Goal: Task Accomplishment & Management: Complete application form

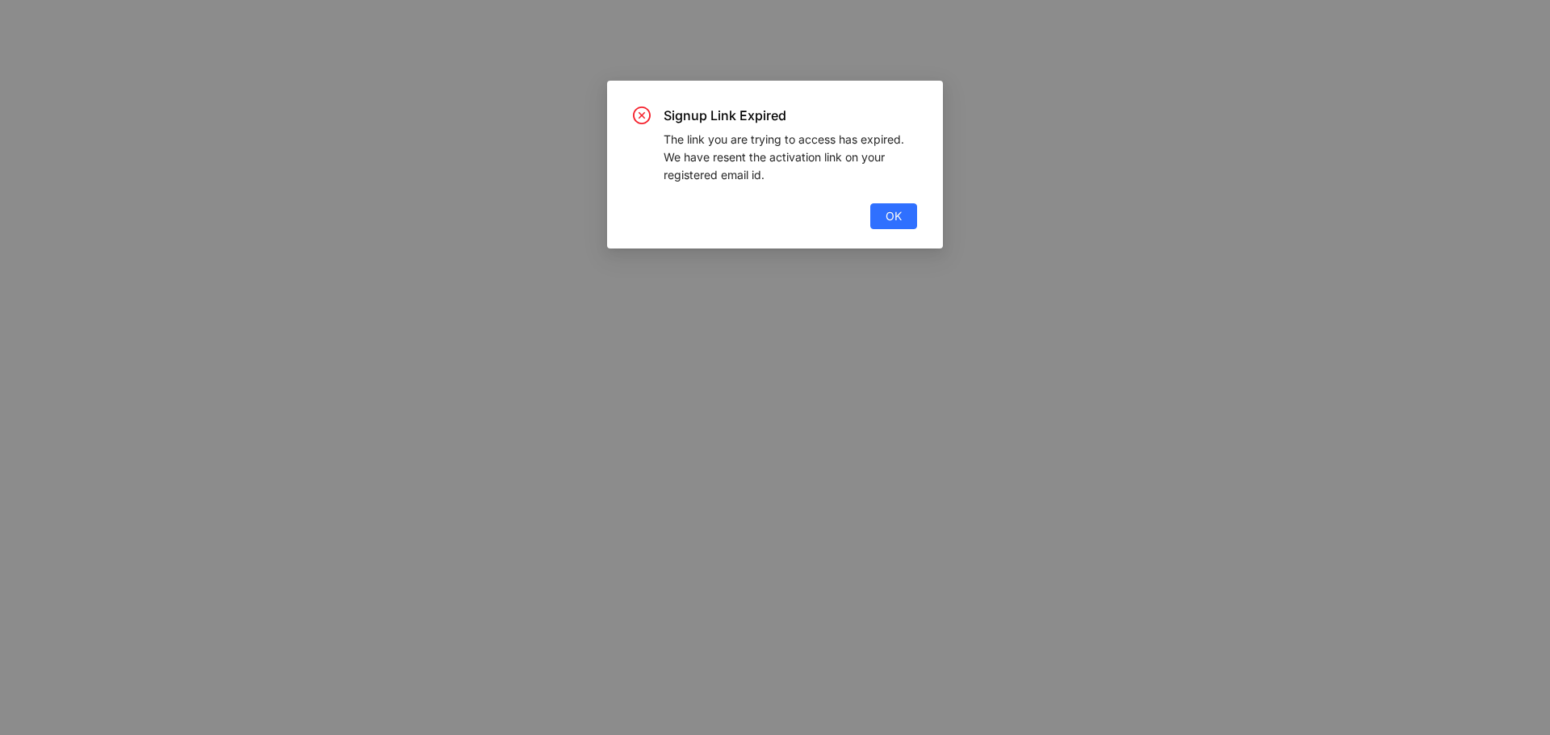
click at [892, 232] on div "Signup Link Expired The link you are trying to access has expired. We have rese…" at bounding box center [775, 165] width 336 height 168
click at [891, 220] on span "OK" at bounding box center [893, 216] width 16 height 18
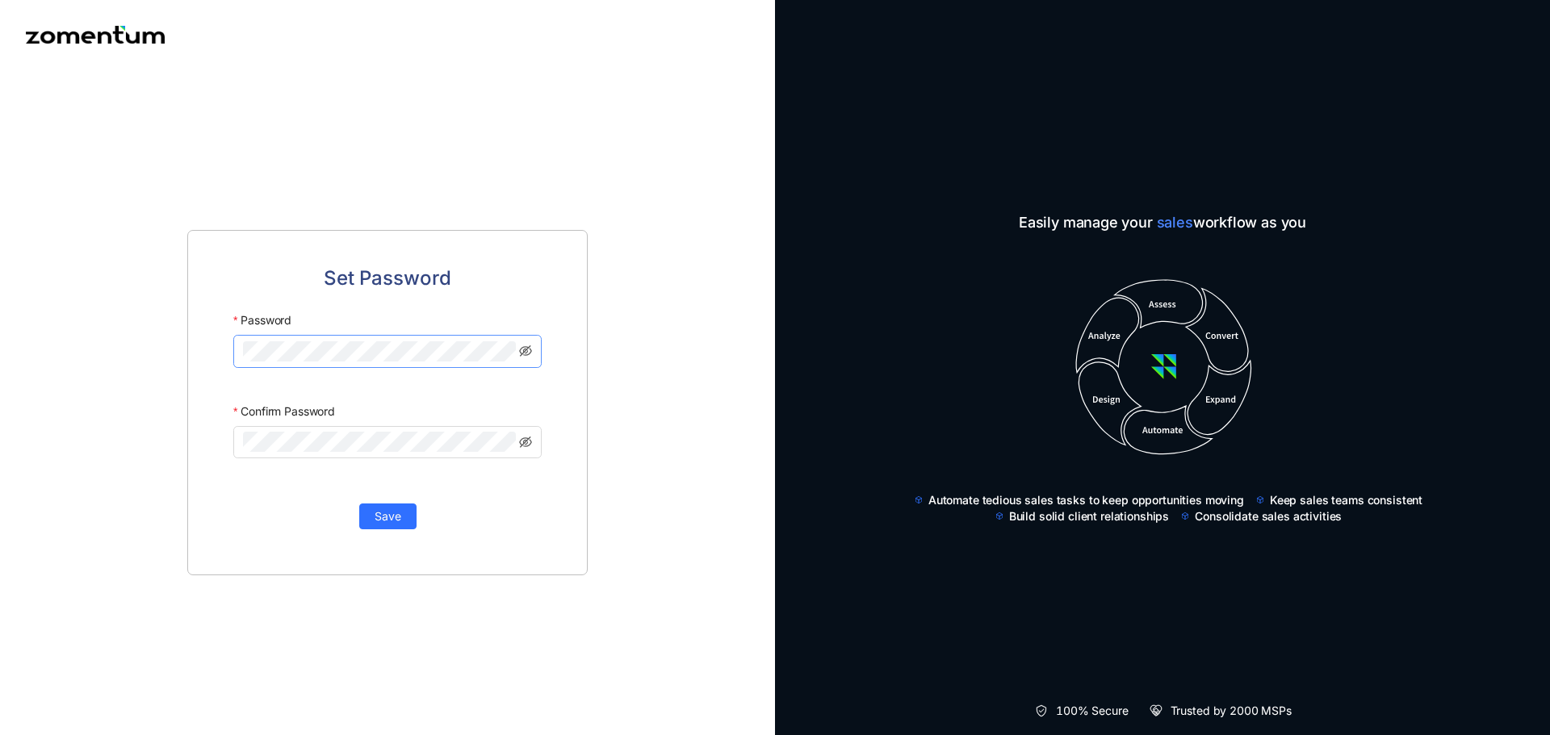
click at [330, 336] on span at bounding box center [387, 351] width 308 height 32
click at [395, 517] on span "Save" at bounding box center [387, 517] width 27 height 18
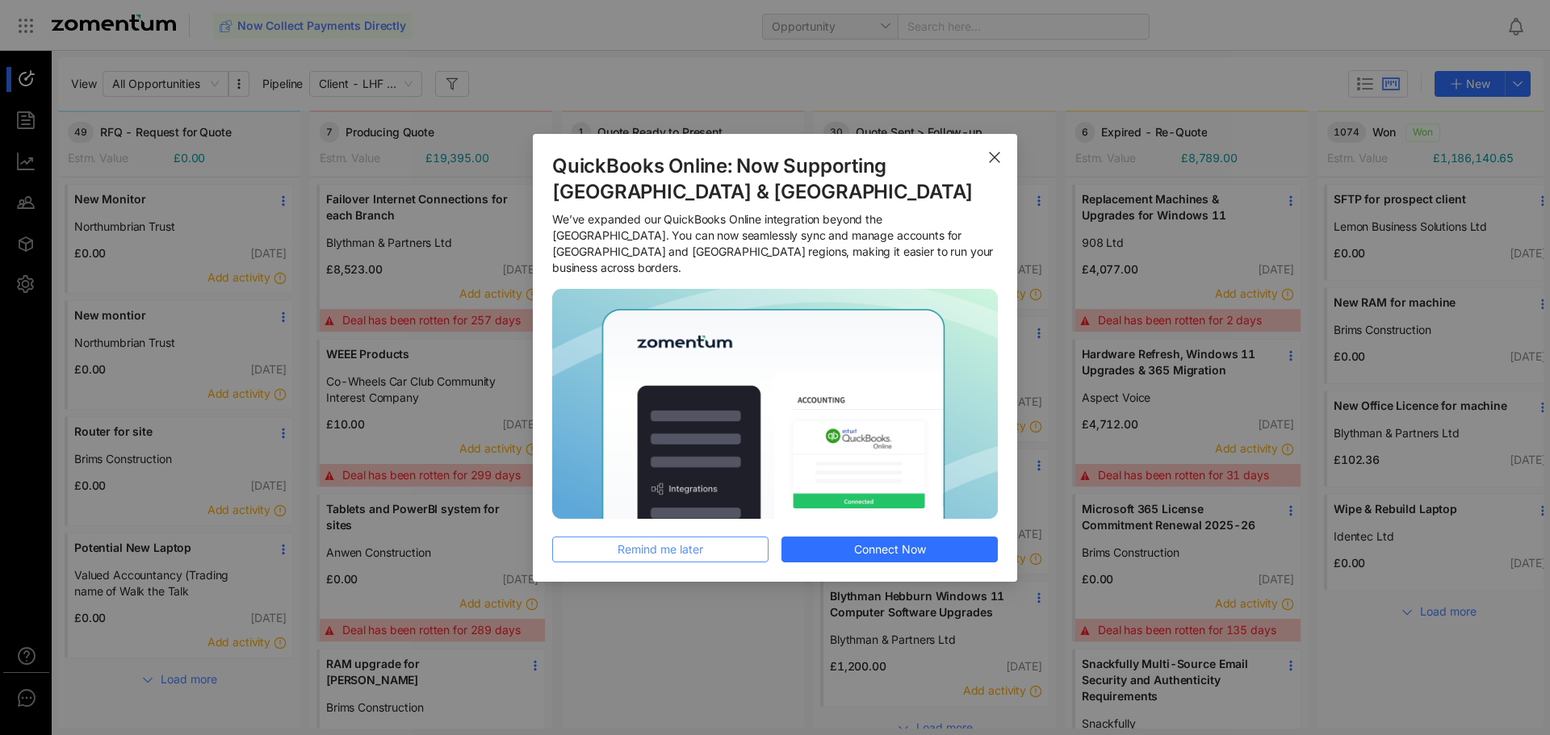
click at [697, 546] on span "Remind me later" at bounding box center [660, 550] width 86 height 18
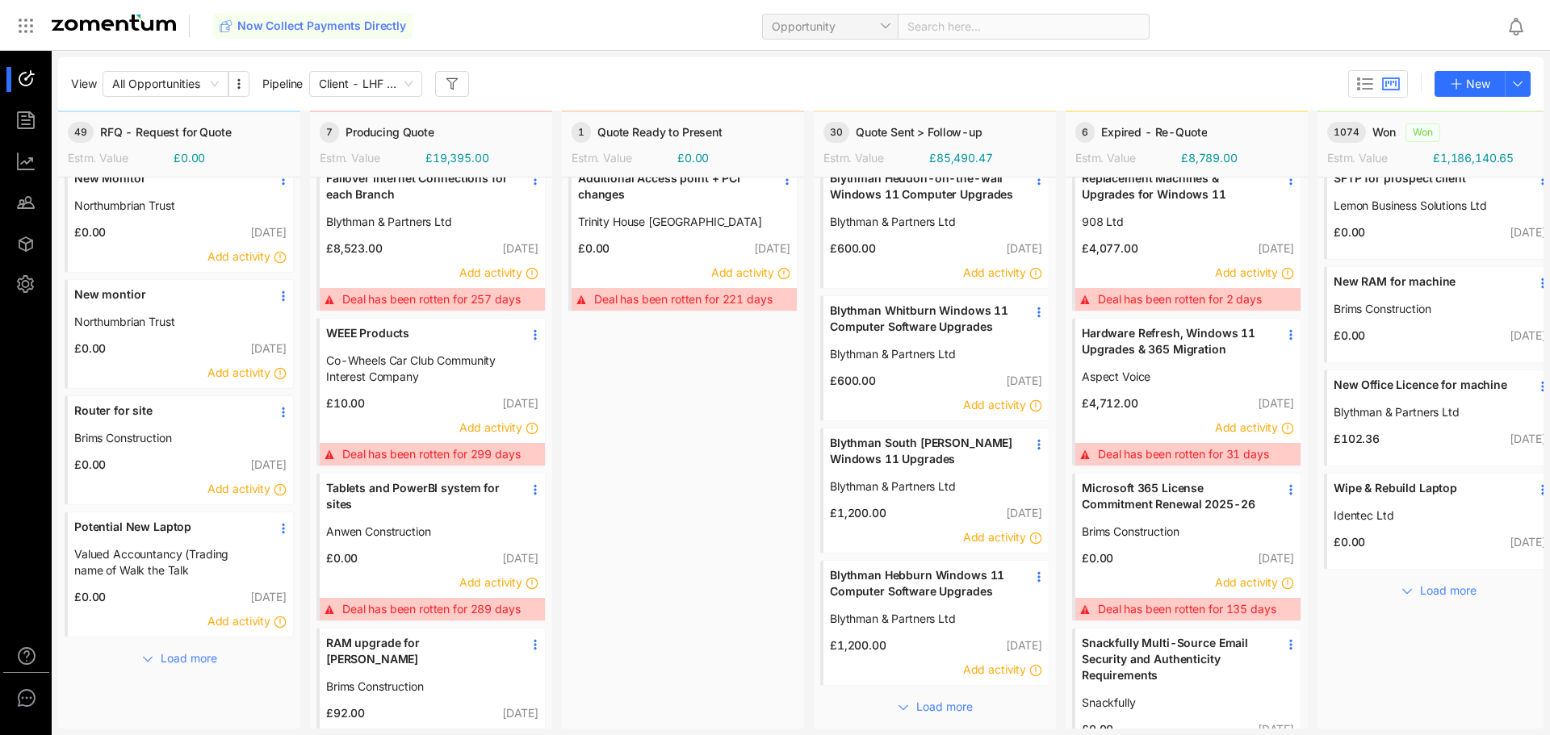
scroll to position [23, 0]
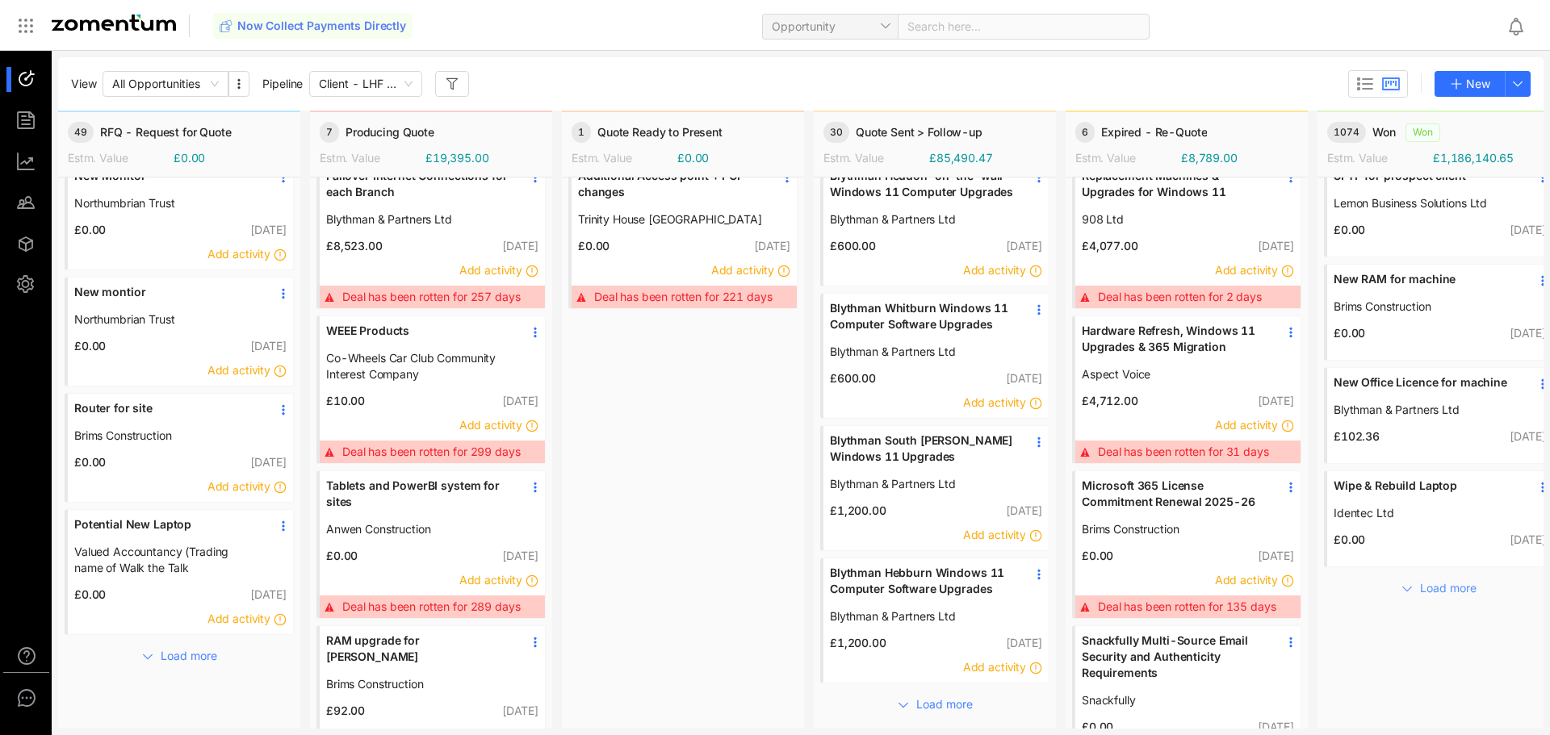
click at [1449, 594] on span "Load more" at bounding box center [1448, 588] width 56 height 18
click at [1427, 610] on span "Epicurium" at bounding box center [1426, 617] width 186 height 16
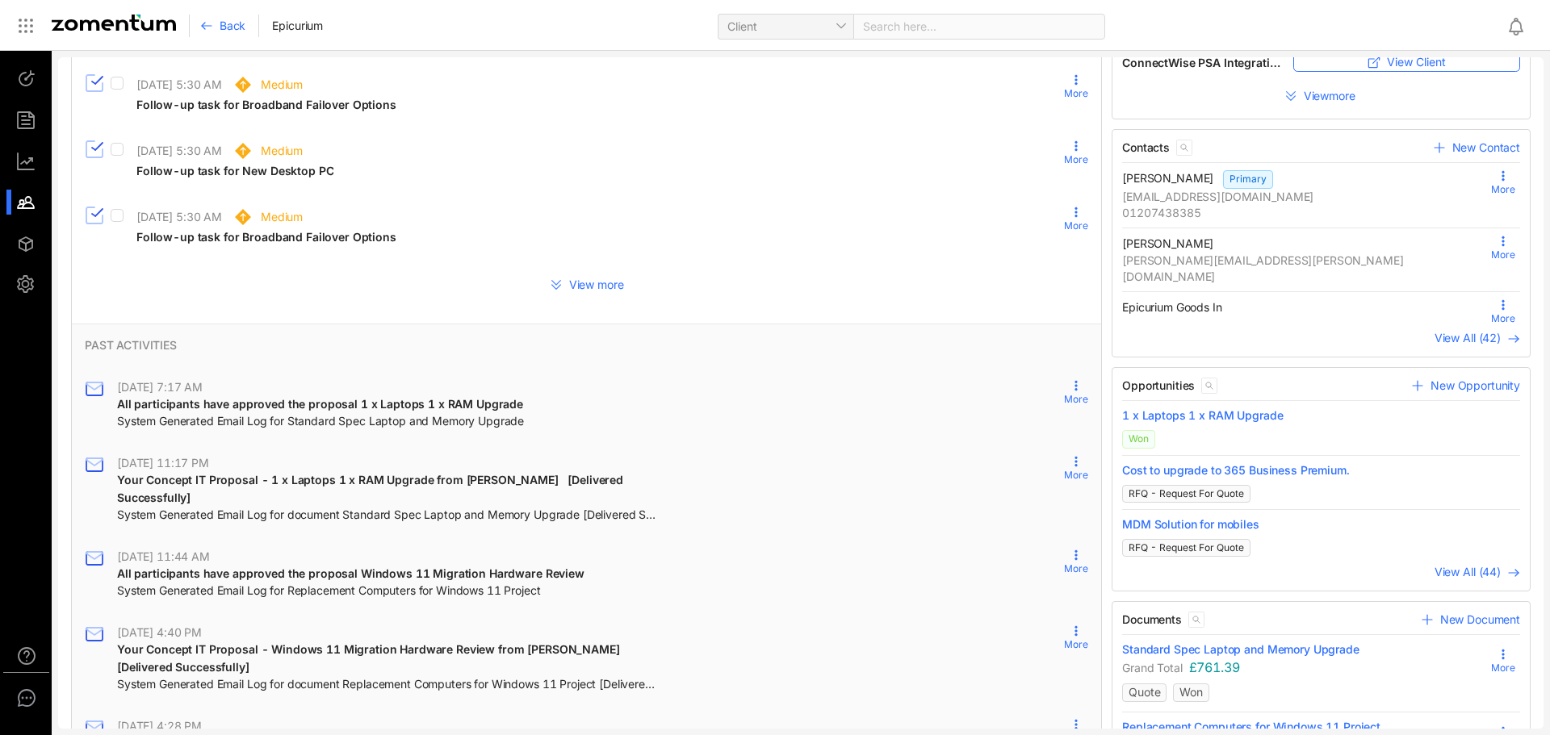
scroll to position [381, 0]
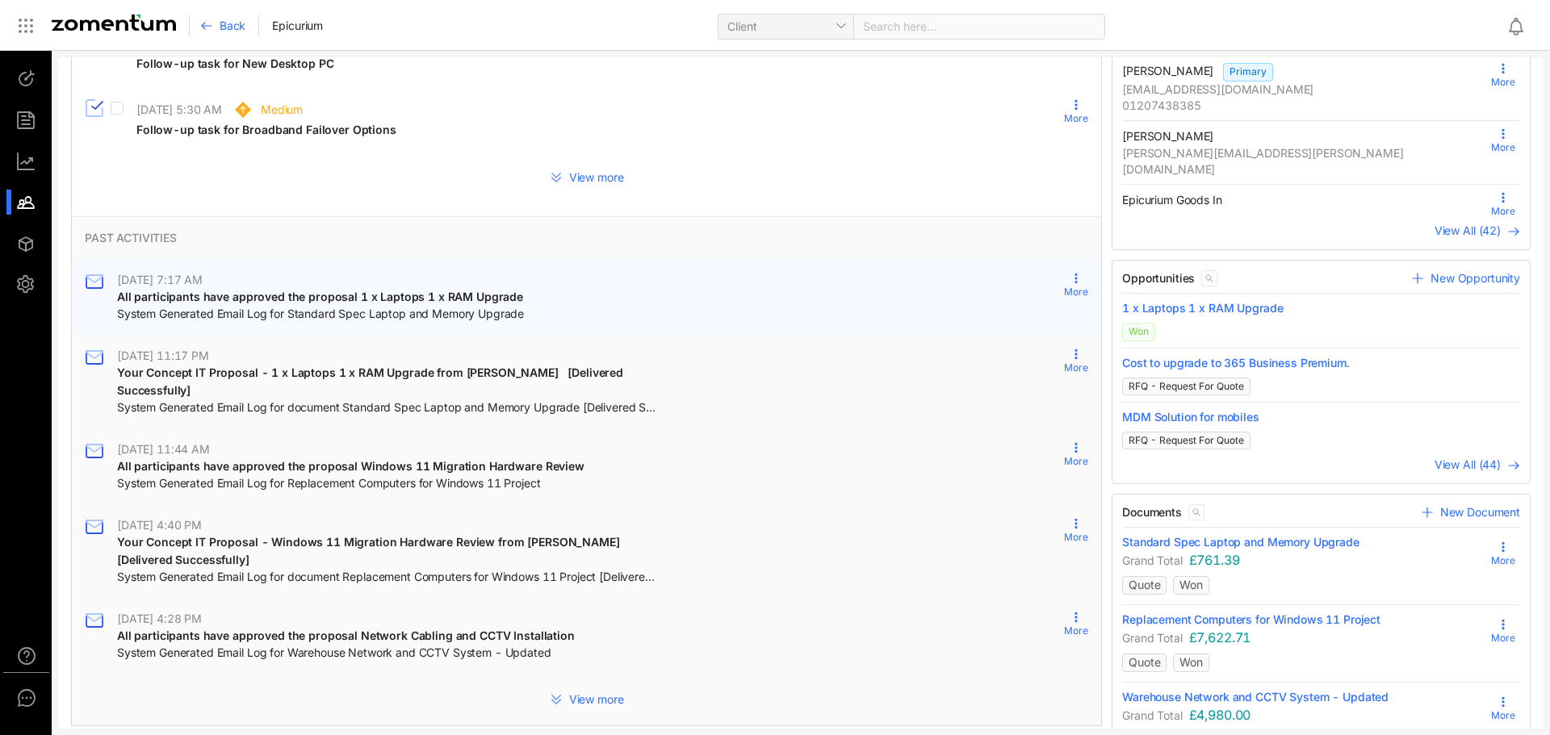
click at [421, 299] on span "All participants have approved the proposal 1 x Laptops 1 x RAM Upgrade﻿﻿﻿" at bounding box center [320, 297] width 406 height 14
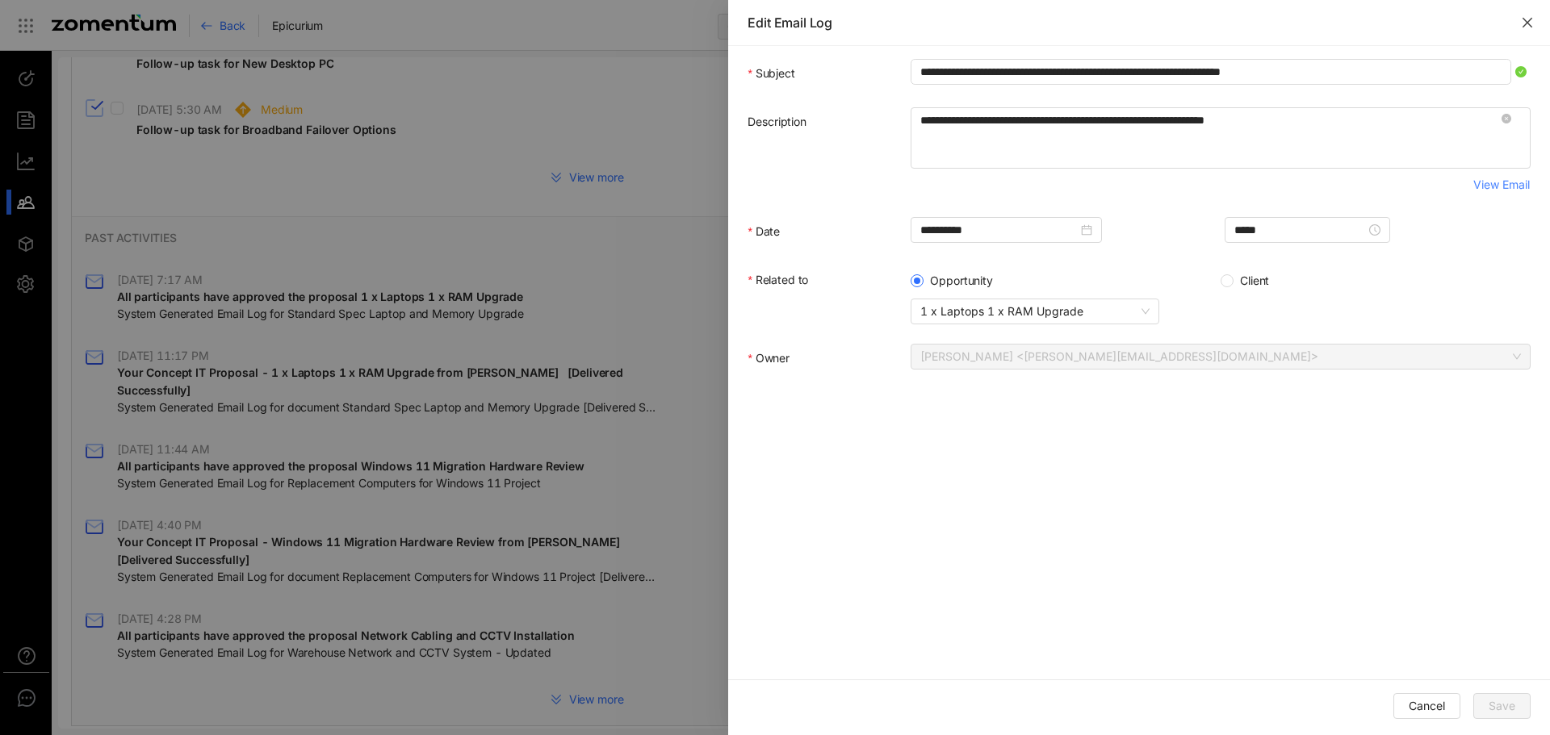
click at [1533, 24] on button "Close" at bounding box center [1526, 22] width 45 height 45
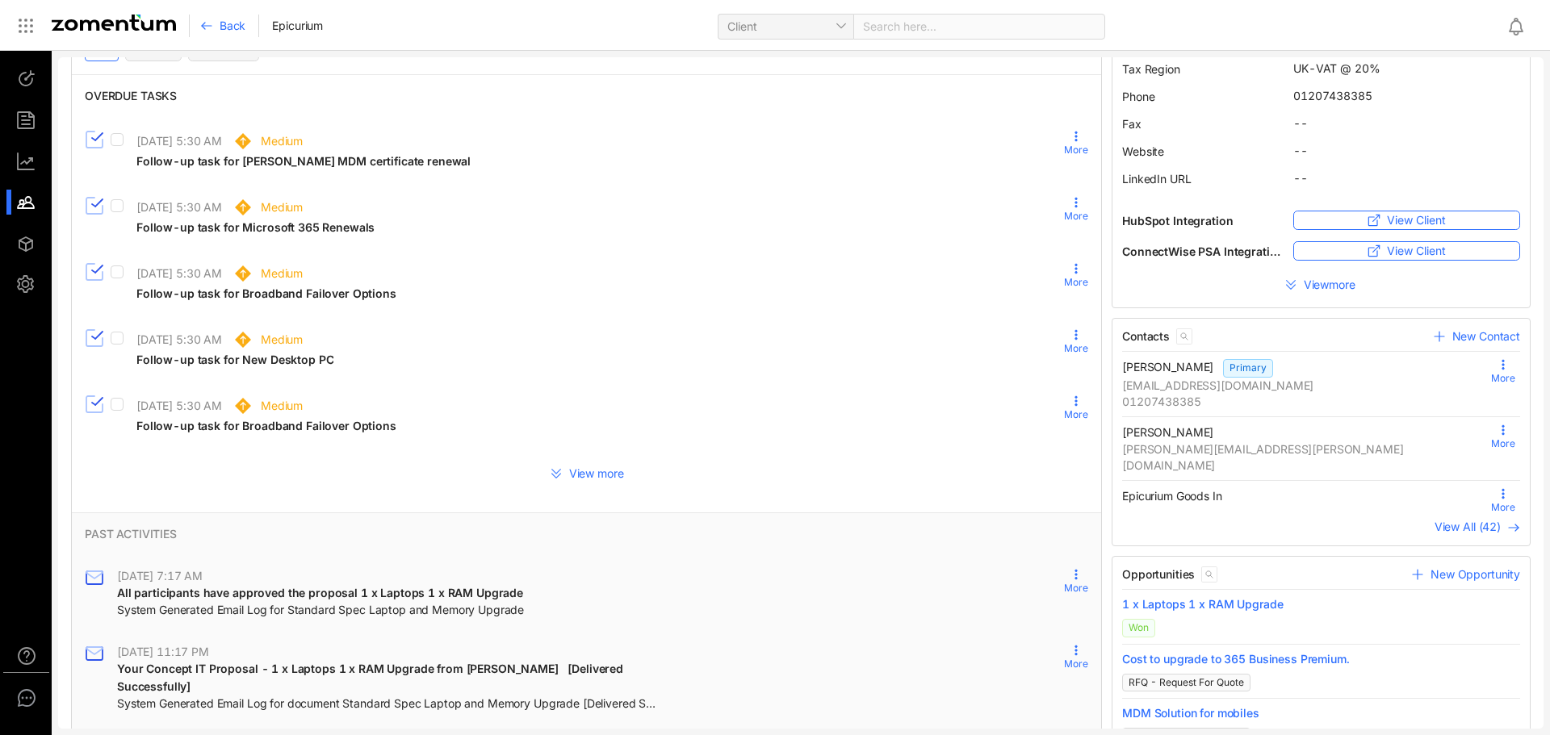
scroll to position [65, 0]
